Goal: Check status: Verify the current state of an ongoing process or item

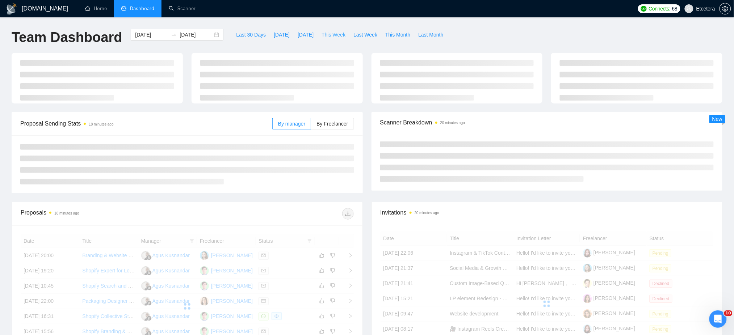
click at [327, 32] on span "This Week" at bounding box center [334, 35] width 24 height 8
type input "[DATE]"
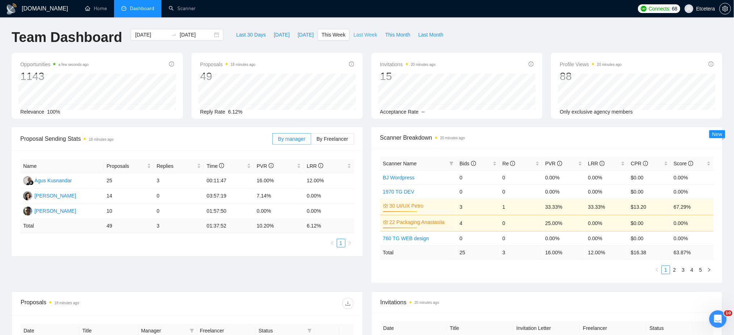
click at [360, 35] on span "Last Week" at bounding box center [366, 35] width 24 height 8
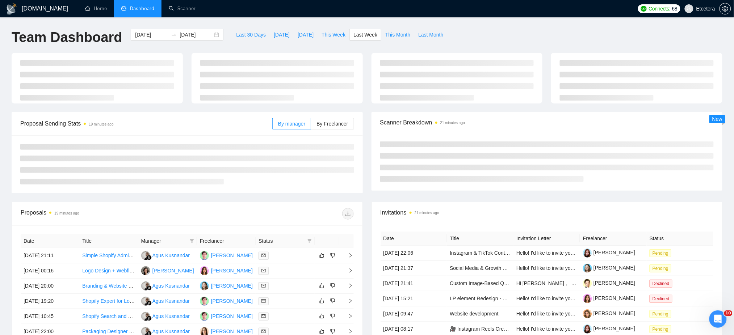
type input "[DATE]"
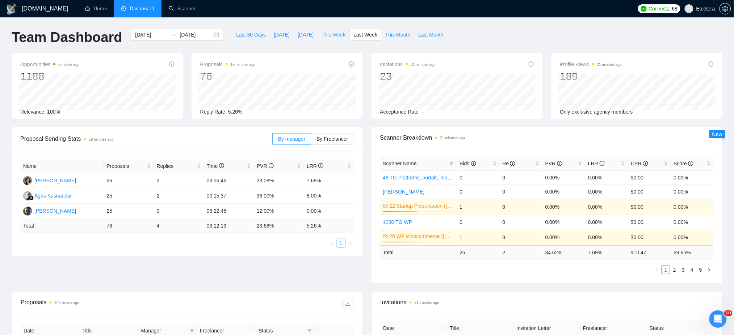
click at [325, 33] on span "This Week" at bounding box center [334, 35] width 24 height 8
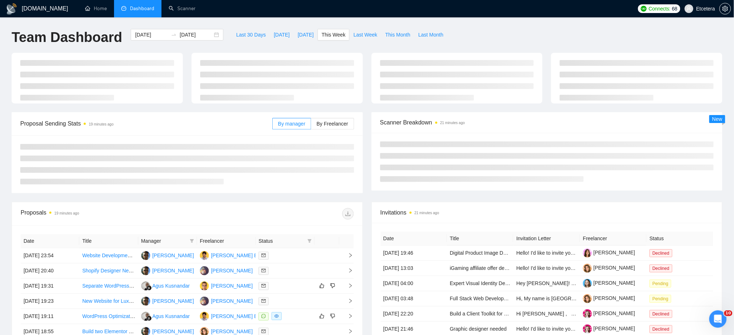
type input "[DATE]"
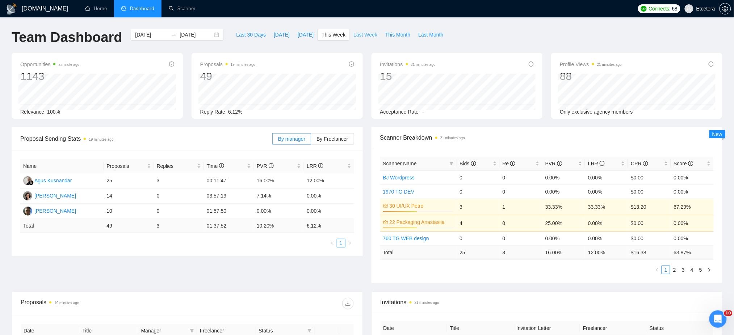
click at [361, 30] on button "Last Week" at bounding box center [366, 35] width 32 height 12
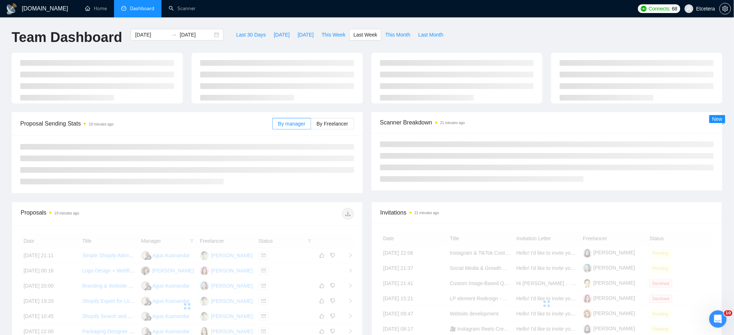
type input "[DATE]"
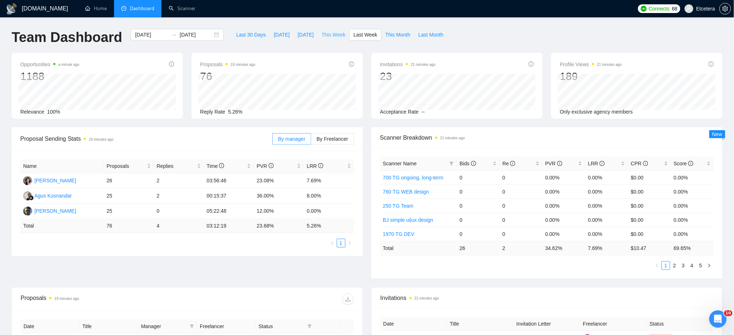
click at [328, 35] on span "This Week" at bounding box center [334, 35] width 24 height 8
type input "[DATE]"
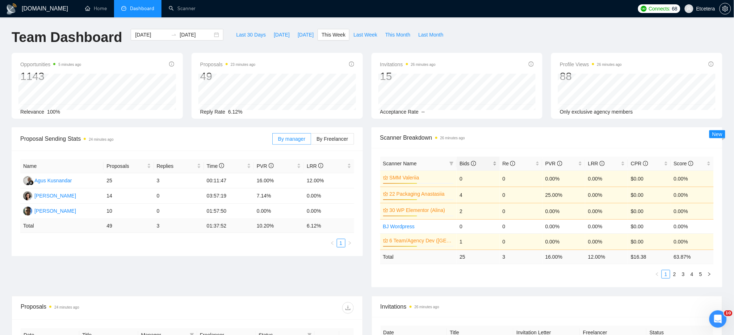
click at [496, 164] on div "Bids" at bounding box center [478, 164] width 37 height 8
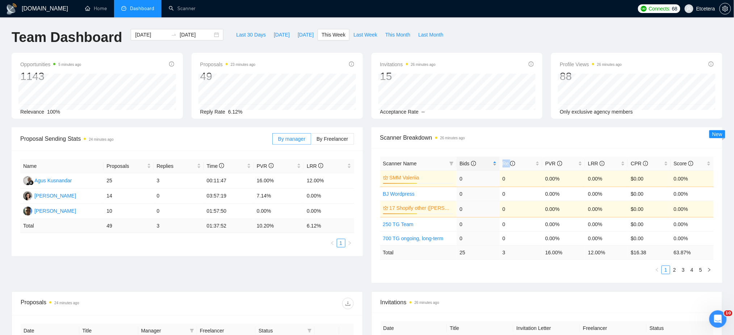
click at [496, 164] on div "Bids" at bounding box center [478, 164] width 37 height 8
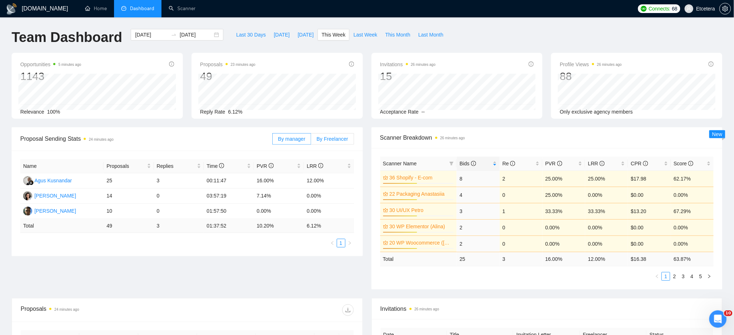
click at [325, 141] on span "By Freelancer" at bounding box center [333, 139] width 32 height 6
click at [311, 141] on input "By Freelancer" at bounding box center [311, 141] width 0 height 0
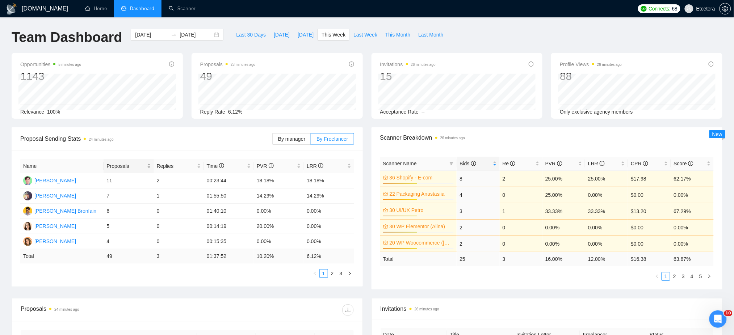
click at [149, 162] on div "Proposals" at bounding box center [128, 166] width 44 height 8
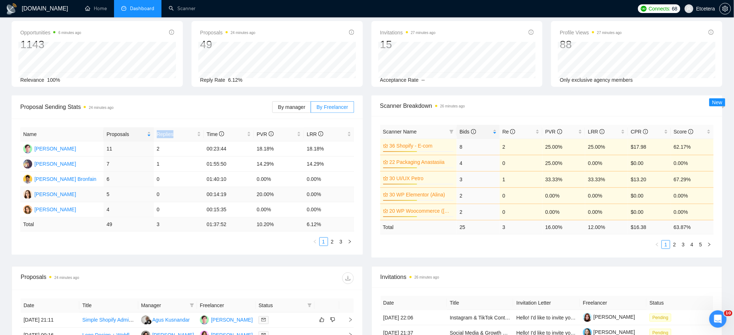
scroll to position [48, 0]
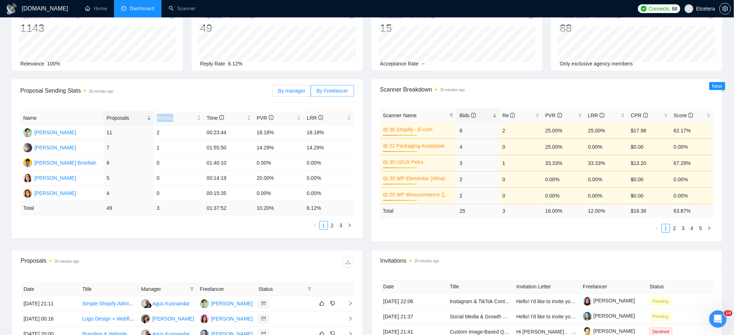
click at [302, 88] on span "By manager" at bounding box center [291, 91] width 27 height 6
click at [273, 93] on input "By manager" at bounding box center [273, 93] width 0 height 0
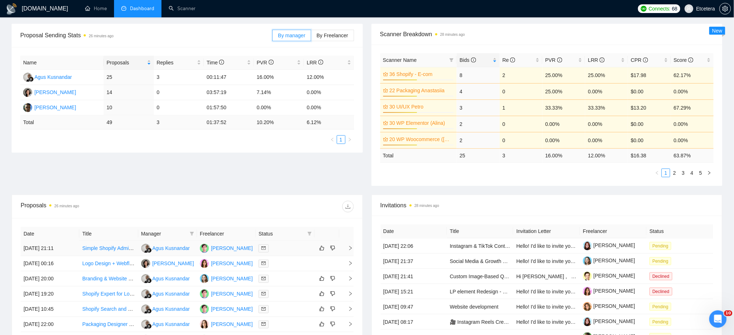
scroll to position [145, 0]
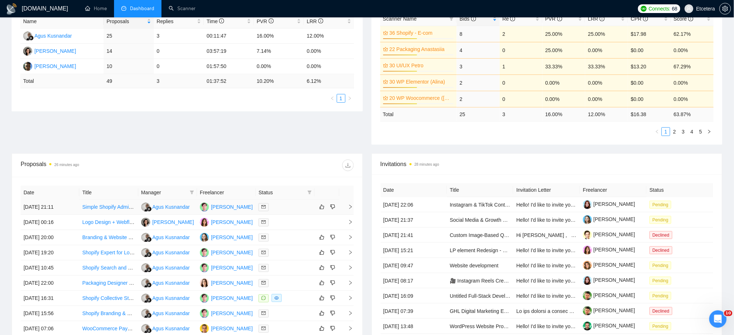
click at [192, 191] on icon "filter" at bounding box center [192, 193] width 4 height 4
click at [164, 209] on span "[PERSON_NAME]" at bounding box center [168, 207] width 42 height 6
checkbox input "true"
click at [209, 175] on div "Proposals 26 minutes ago" at bounding box center [187, 165] width 333 height 23
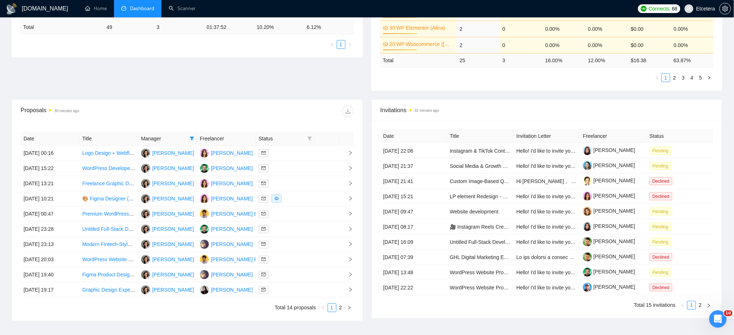
scroll to position [241, 0]
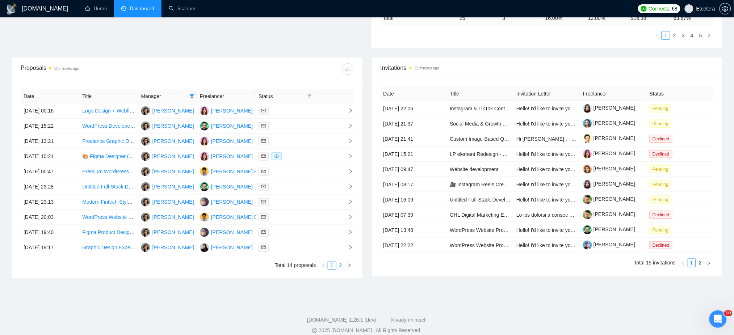
click at [343, 267] on link "2" at bounding box center [341, 266] width 8 height 8
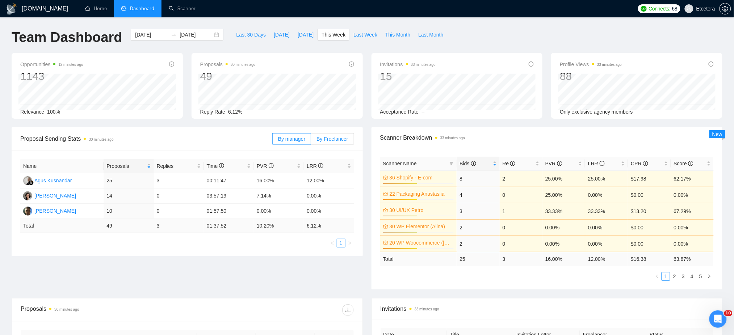
click at [326, 140] on span "By Freelancer" at bounding box center [333, 139] width 32 height 6
click at [311, 141] on input "By Freelancer" at bounding box center [311, 141] width 0 height 0
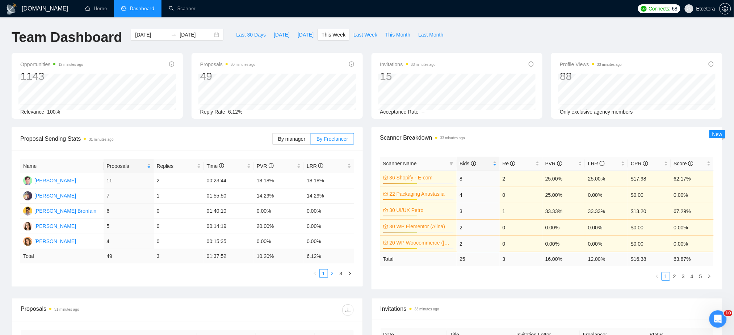
click at [333, 273] on link "2" at bounding box center [333, 274] width 8 height 8
drag, startPoint x: 323, startPoint y: 275, endPoint x: 332, endPoint y: 300, distance: 26.6
click at [324, 275] on link "1" at bounding box center [324, 274] width 8 height 8
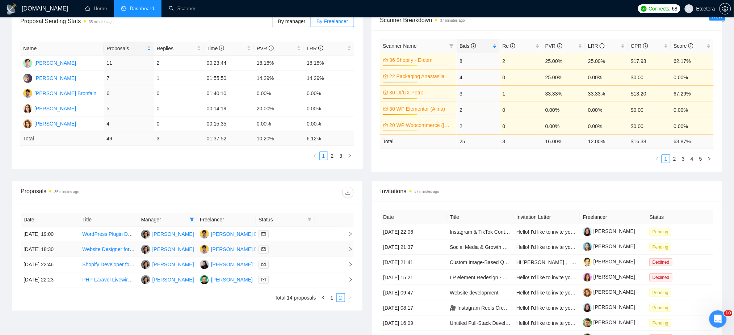
scroll to position [241, 0]
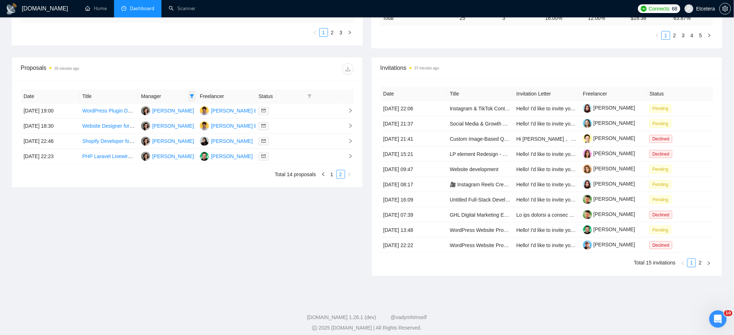
click at [193, 95] on icon "filter" at bounding box center [192, 97] width 4 height 4
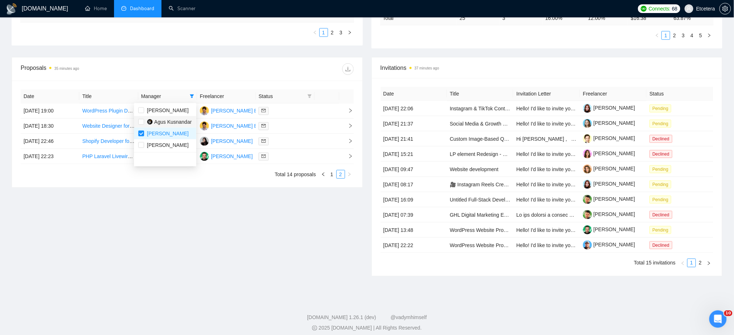
click at [158, 122] on span "Agus Kusnandar" at bounding box center [173, 122] width 38 height 6
checkbox input "true"
click at [140, 135] on input "checkbox" at bounding box center [141, 134] width 6 height 6
checkbox input "false"
click at [189, 72] on div at bounding box center [270, 69] width 167 height 12
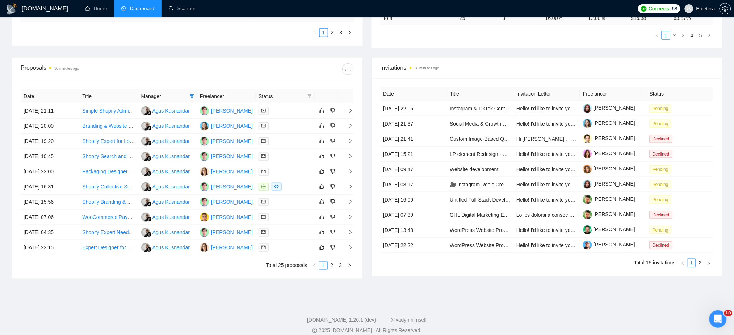
drag, startPoint x: 332, startPoint y: 268, endPoint x: 330, endPoint y: 281, distance: 12.8
click at [333, 269] on link "2" at bounding box center [332, 266] width 8 height 8
click at [339, 268] on link "3" at bounding box center [341, 266] width 8 height 8
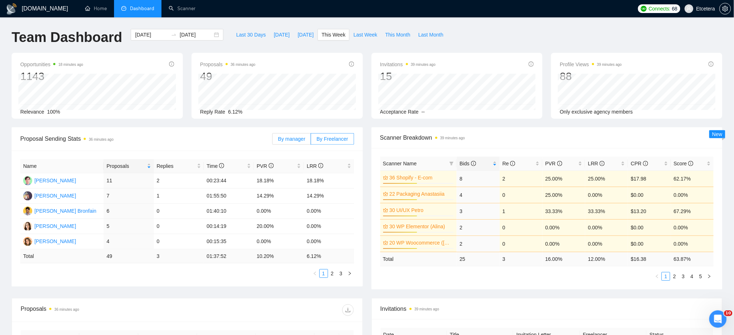
click at [293, 139] on span "By manager" at bounding box center [291, 139] width 27 height 6
click at [273, 141] on input "By manager" at bounding box center [273, 141] width 0 height 0
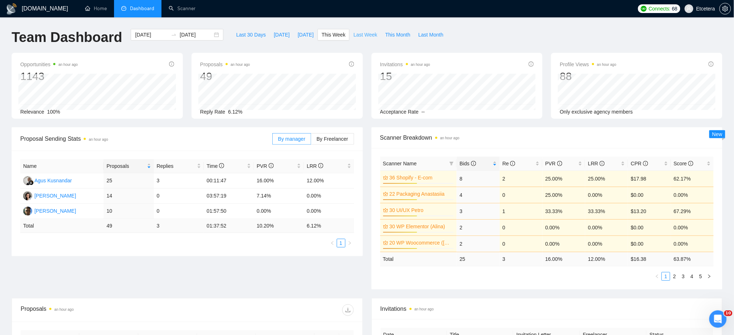
click at [358, 35] on span "Last Week" at bounding box center [366, 35] width 24 height 8
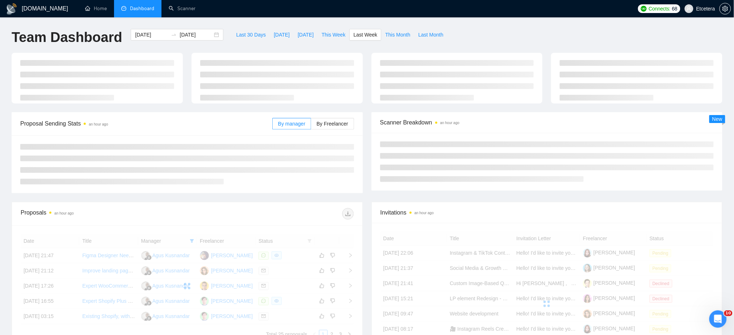
type input "[DATE]"
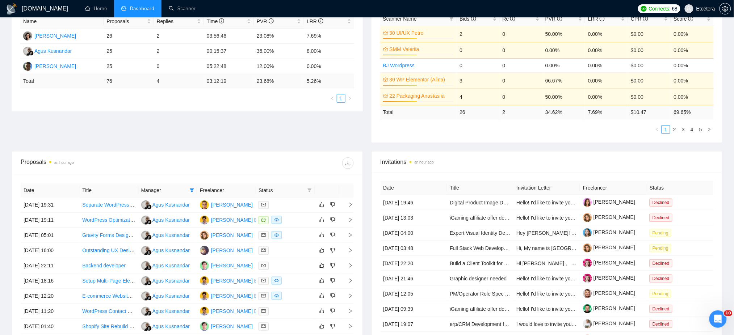
scroll to position [241, 0]
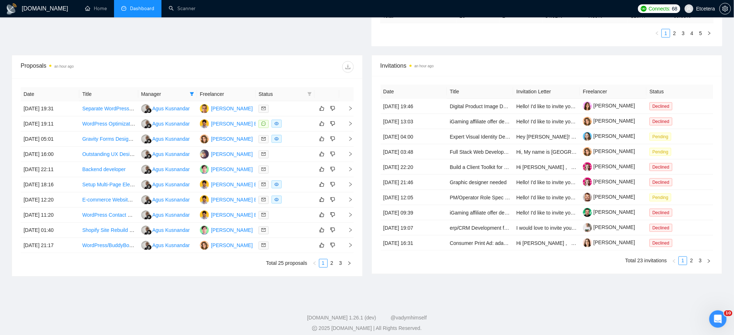
click at [196, 94] on th "Manager" at bounding box center [167, 94] width 59 height 14
click at [205, 74] on div "Proposals an hour ago" at bounding box center [187, 66] width 333 height 23
click at [190, 93] on icon "filter" at bounding box center [192, 94] width 4 height 4
click at [155, 143] on span "[PERSON_NAME]" at bounding box center [168, 143] width 42 height 6
checkbox input "true"
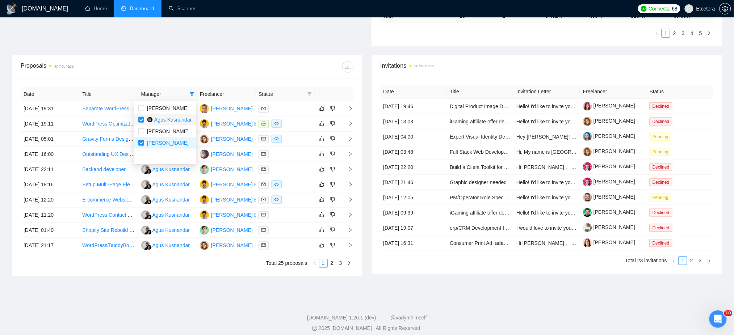
click at [152, 120] on img at bounding box center [150, 120] width 6 height 6
checkbox input "false"
click at [221, 67] on div at bounding box center [270, 67] width 167 height 12
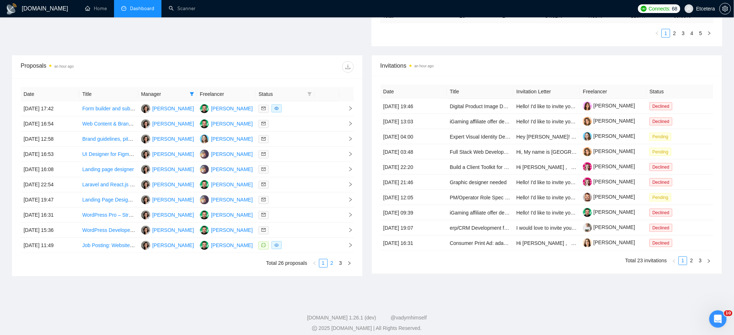
click at [333, 264] on link "2" at bounding box center [332, 264] width 8 height 8
click at [341, 265] on link "3" at bounding box center [341, 264] width 8 height 8
